Goal: Information Seeking & Learning: Find specific page/section

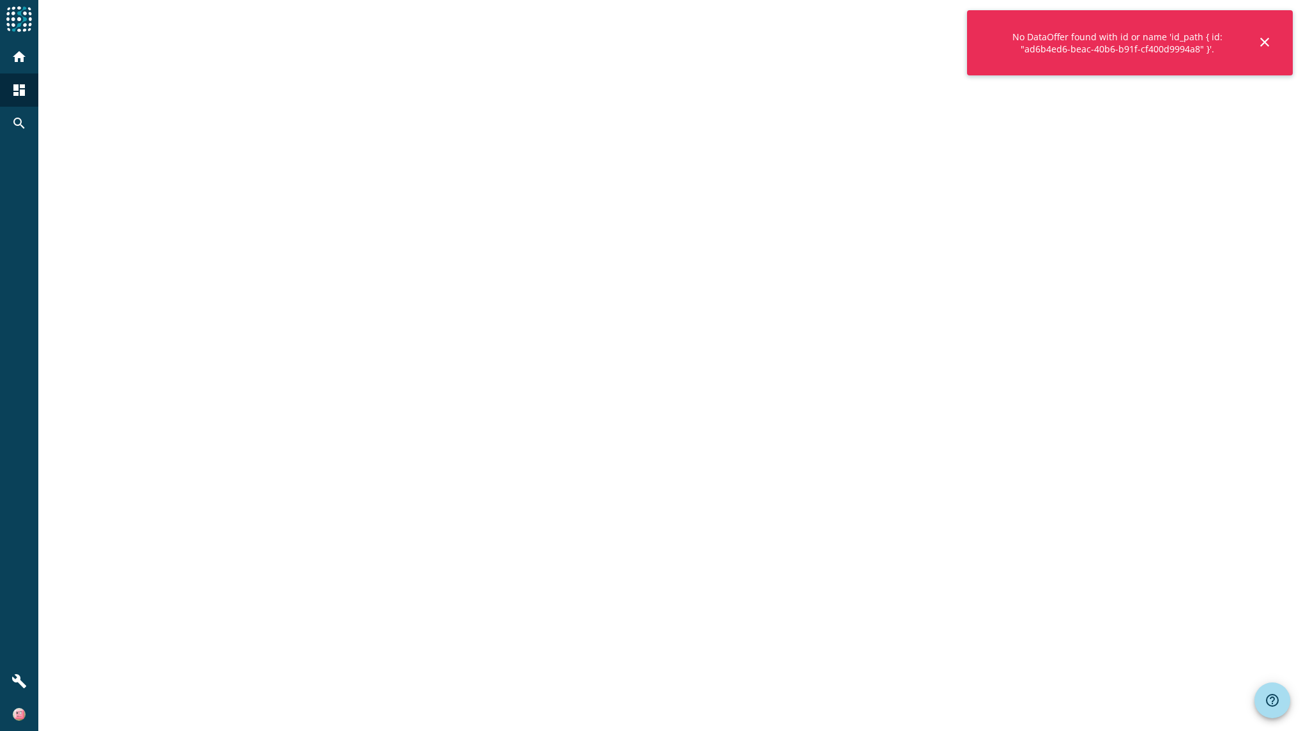
click at [1269, 45] on mat-icon "close" at bounding box center [1264, 42] width 15 height 15
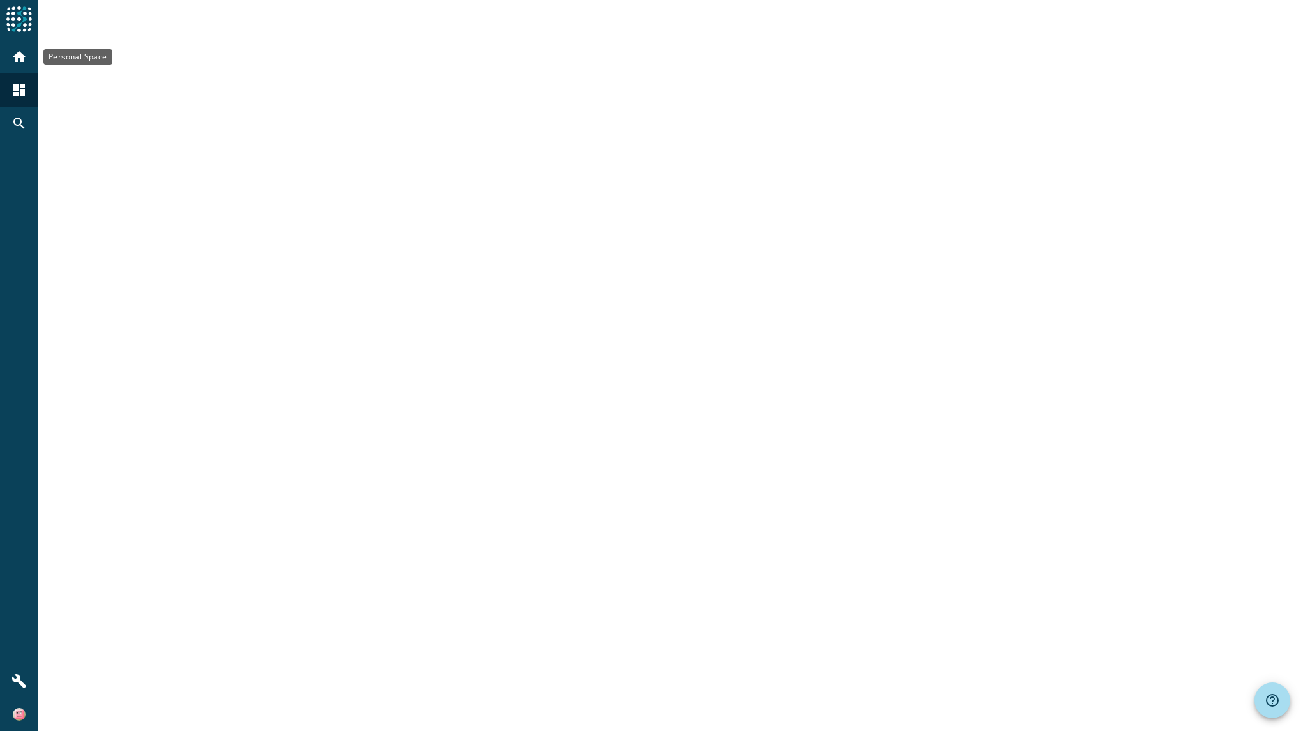
click at [3, 61] on div "home" at bounding box center [19, 56] width 38 height 33
click at [13, 61] on mat-icon "home" at bounding box center [19, 56] width 15 height 15
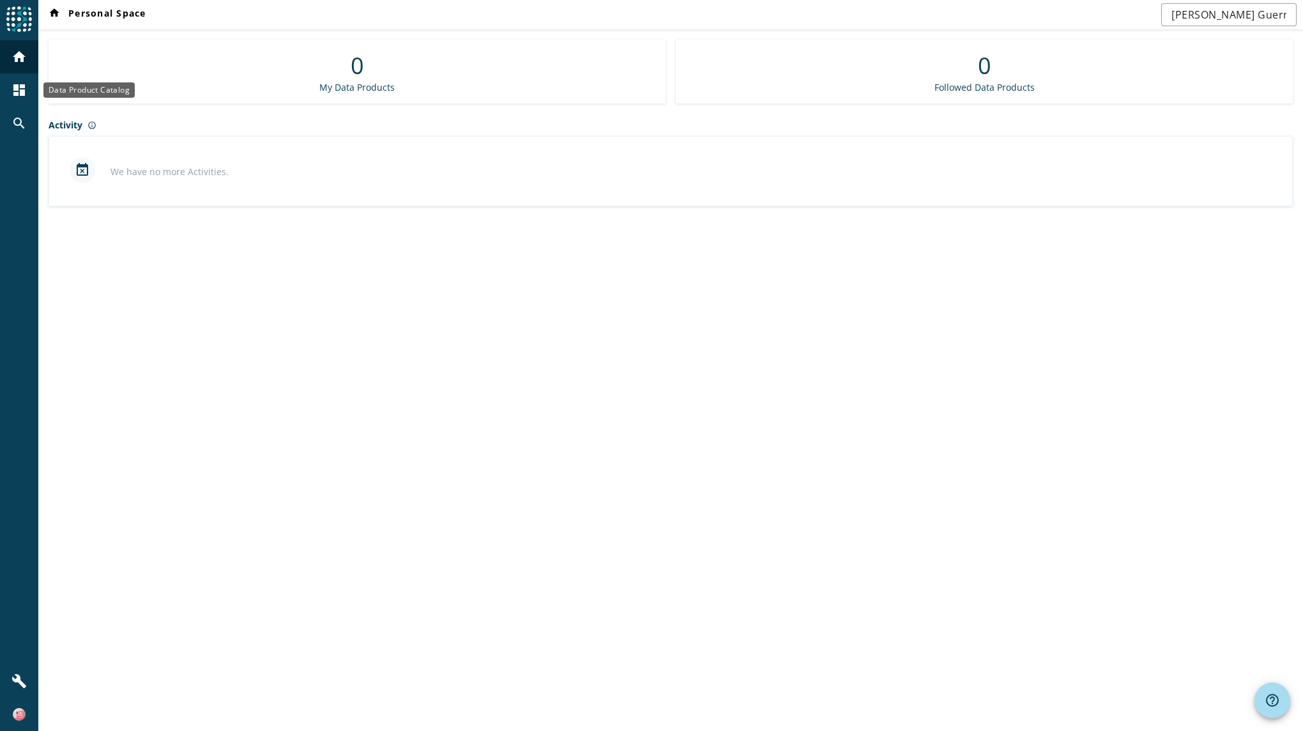
click at [8, 98] on div "dashboard" at bounding box center [19, 89] width 33 height 33
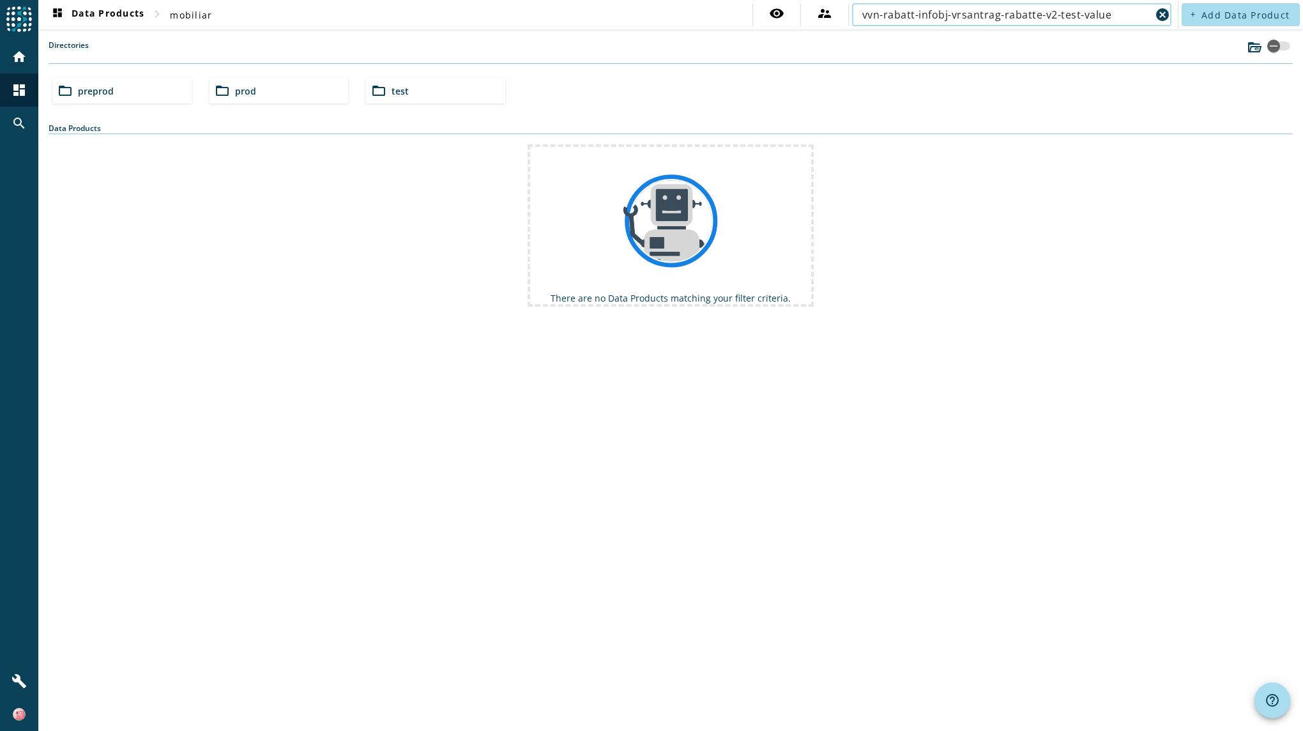
click at [1079, 13] on input "vvn-rabatt-infobj-vrsantrag-rabatte-v2-test-value" at bounding box center [1007, 14] width 289 height 15
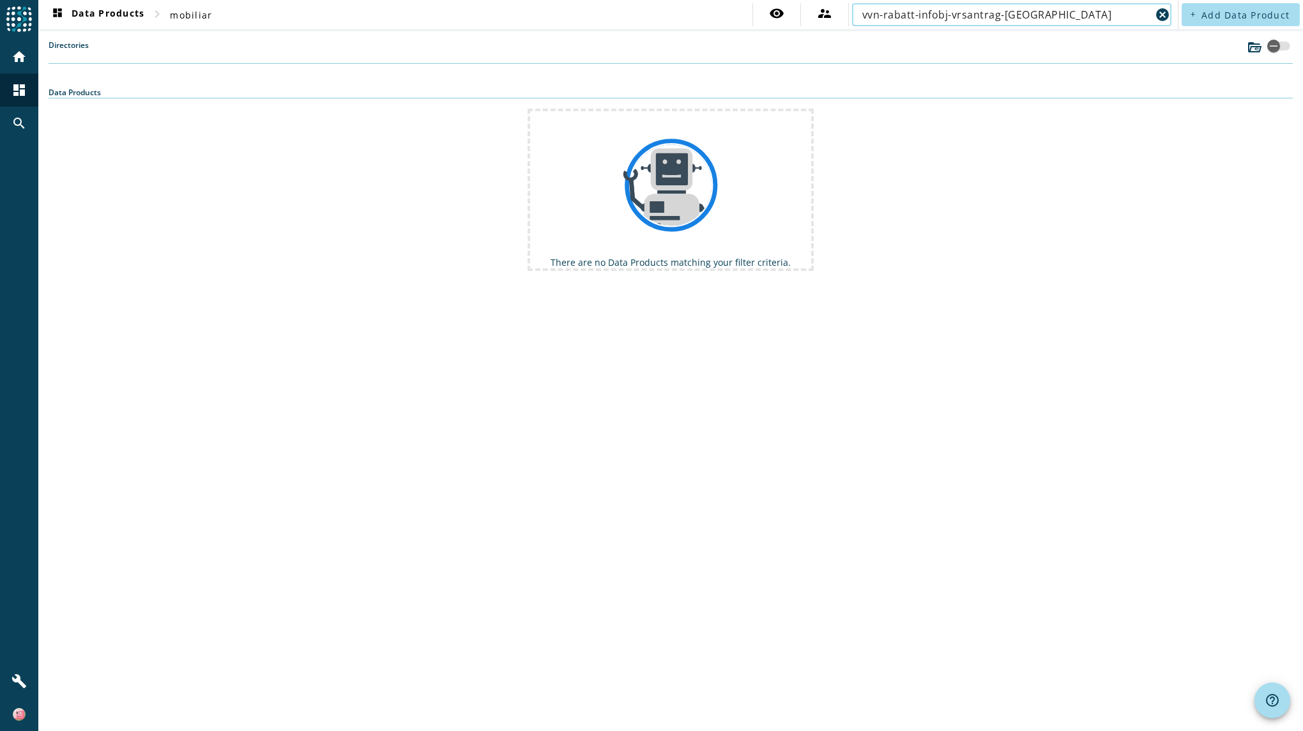
type input "vvn-rabatt-infobj-vrsantrag-[GEOGRAPHIC_DATA]"
